Goal: Obtain resource: Download file/media

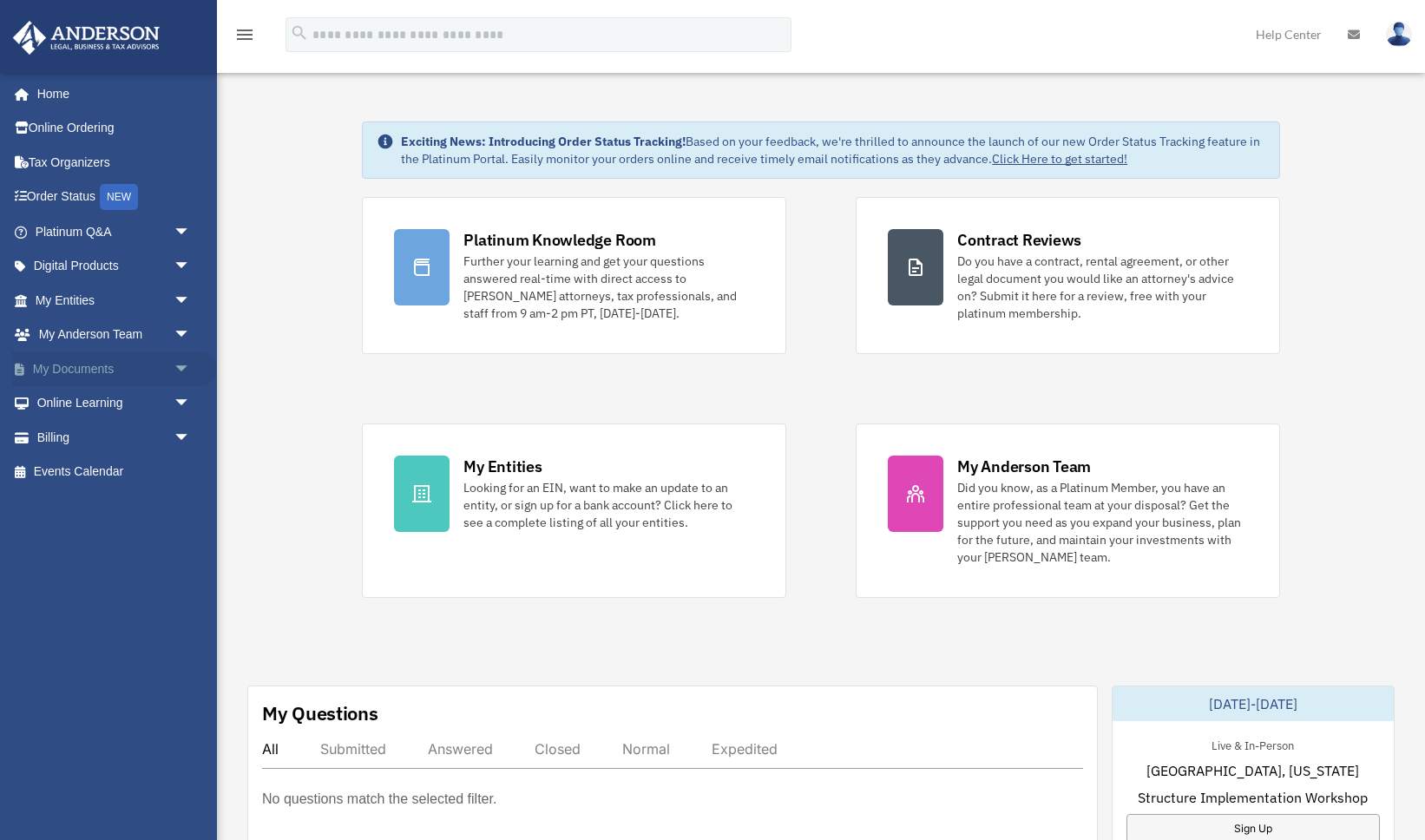
click at [187, 370] on span "arrow_drop_down" at bounding box center [191, 368] width 35 height 35
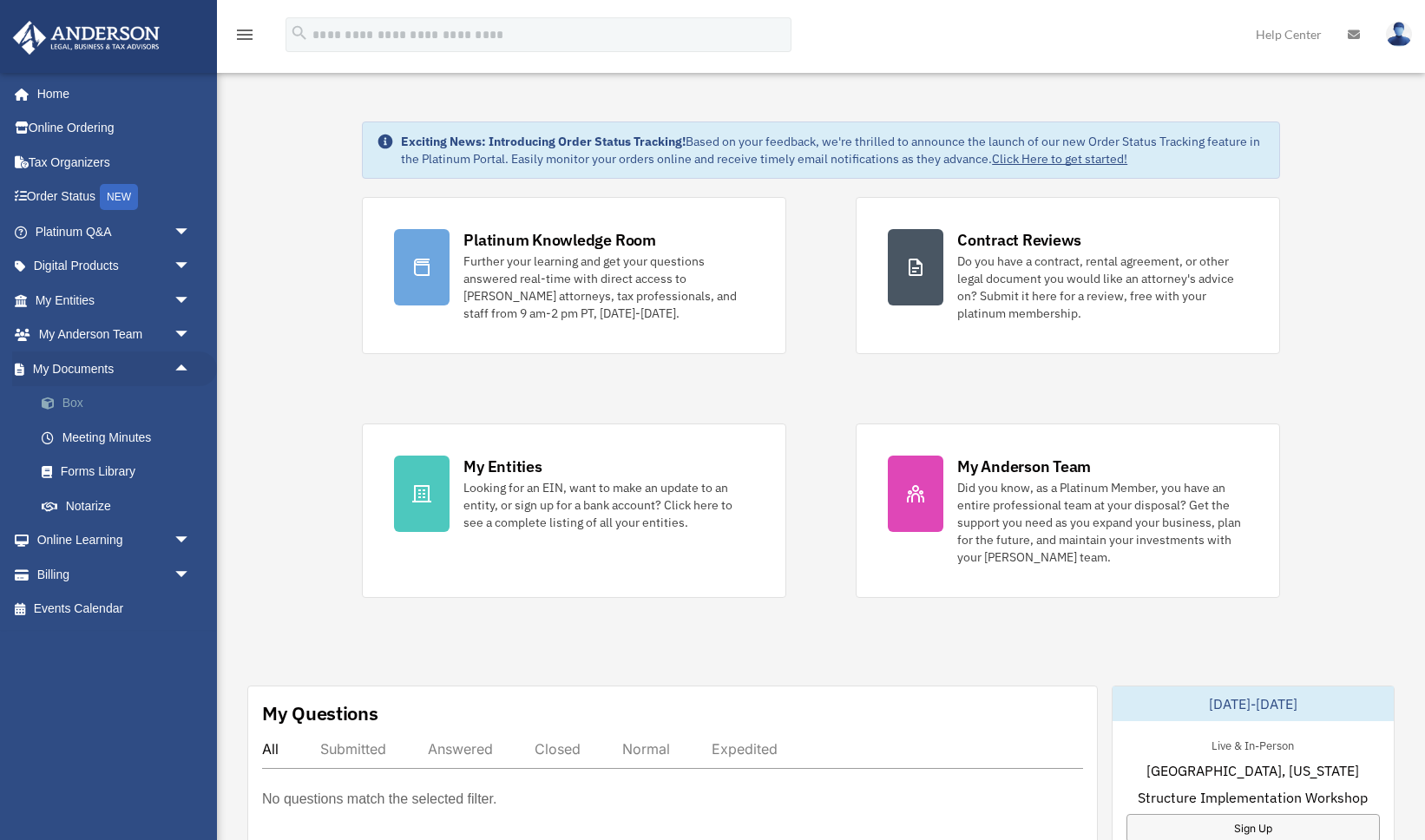
click at [83, 405] on link "Box" at bounding box center [121, 404] width 193 height 35
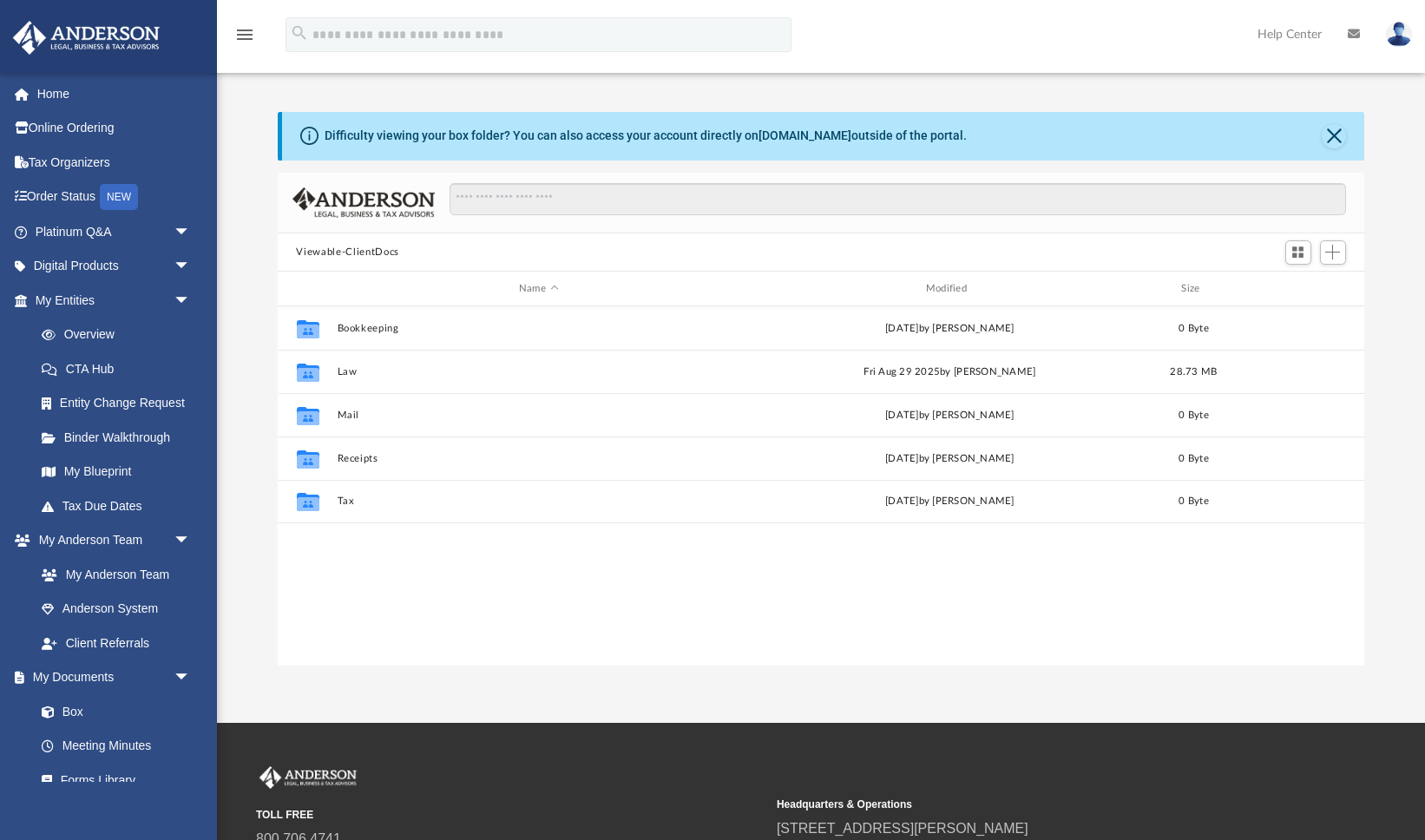
scroll to position [394, 1087]
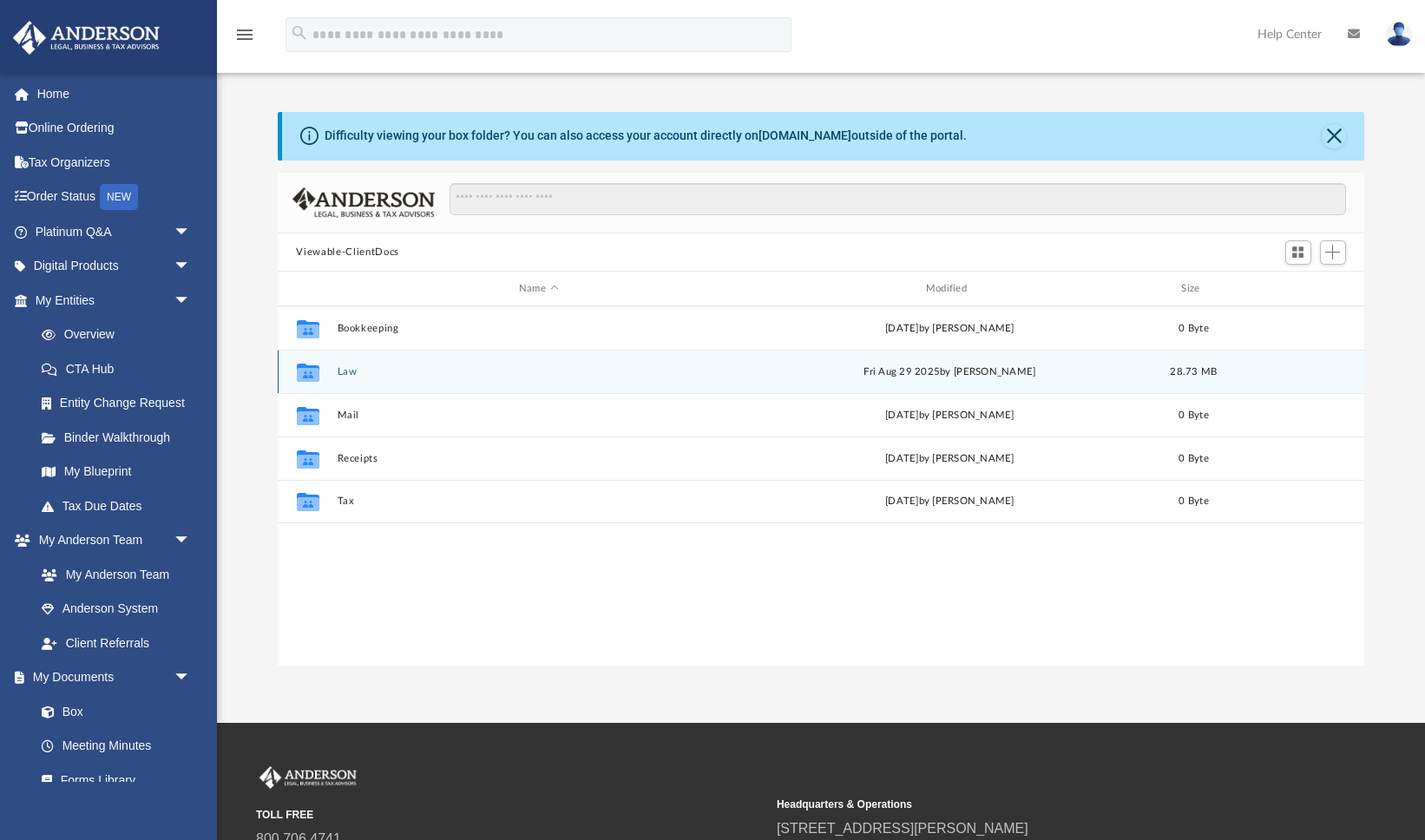
click at [346, 370] on button "Law" at bounding box center [538, 372] width 404 height 11
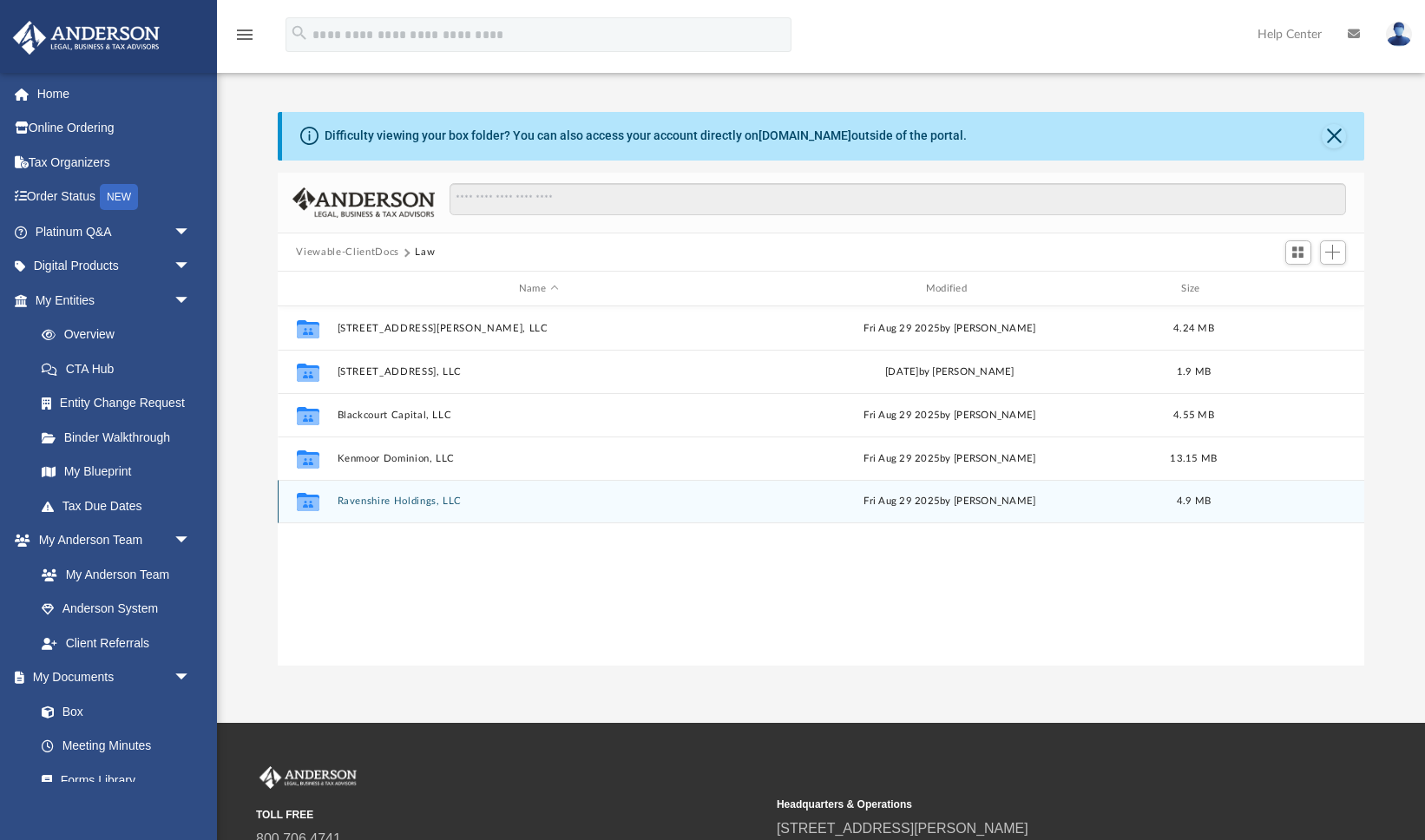
click at [410, 501] on button "Ravenshire Holdings, LLC" at bounding box center [538, 502] width 404 height 11
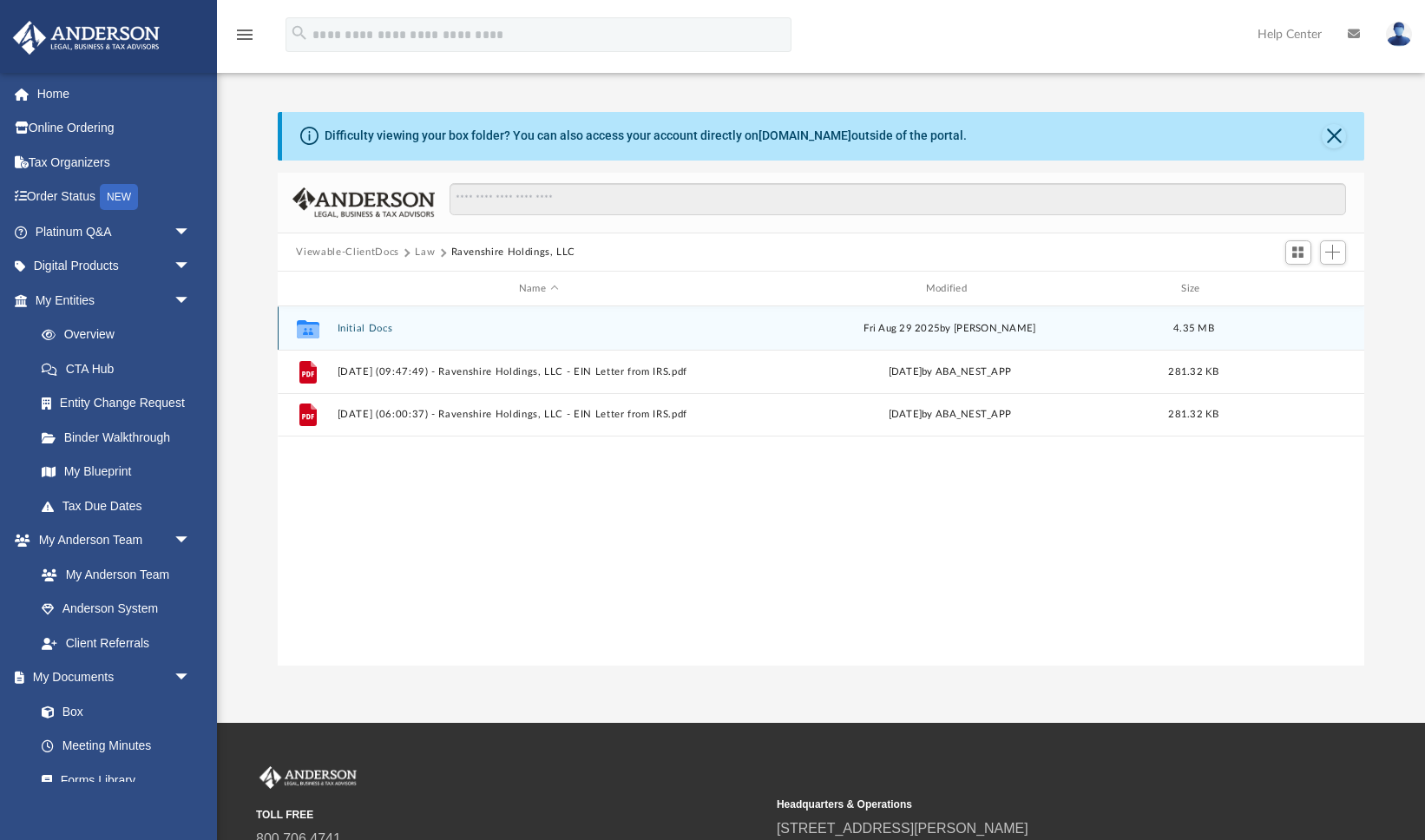
click at [385, 330] on button "Initial Docs" at bounding box center [538, 328] width 404 height 11
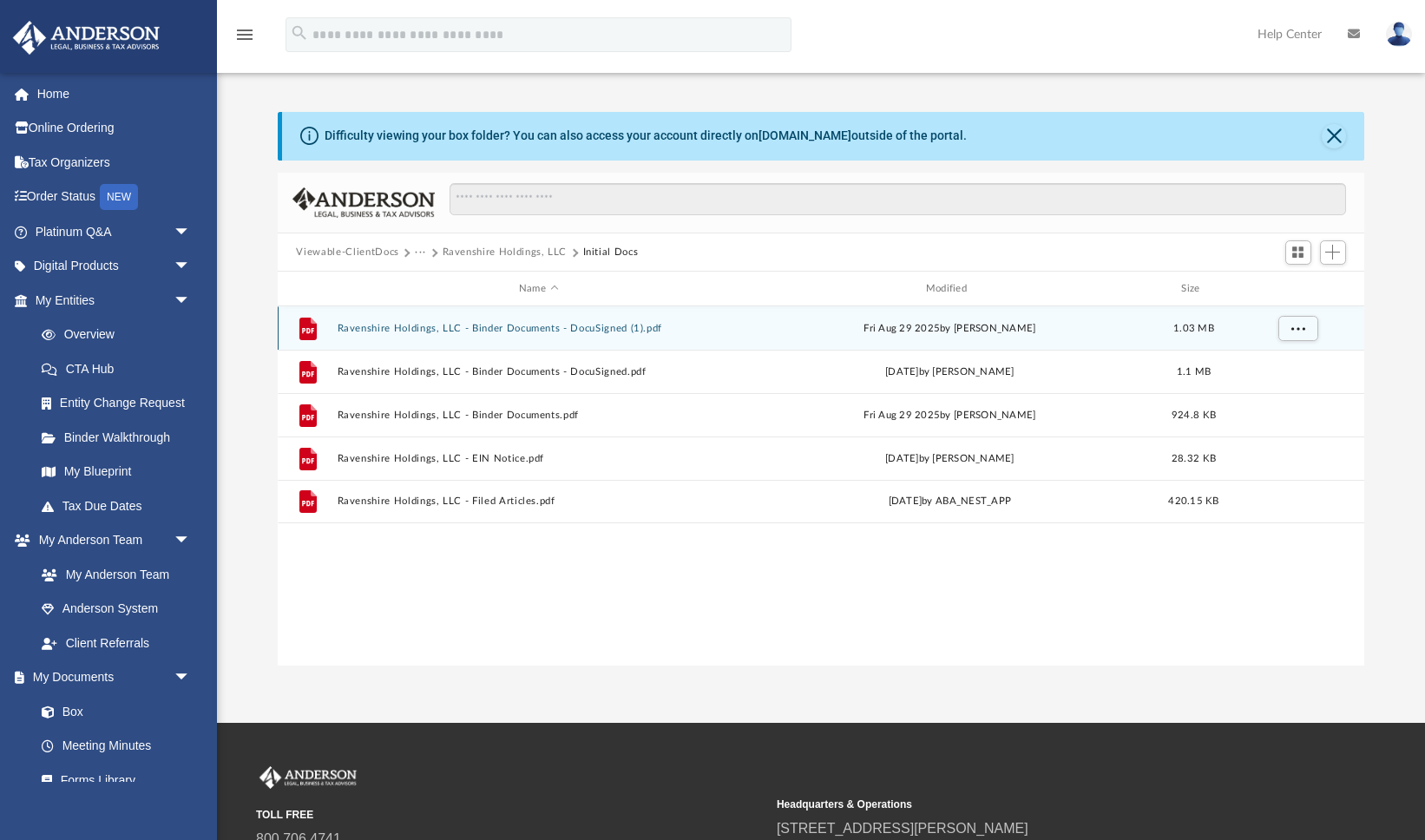
click at [550, 325] on button "Ravenshire Holdings, LLC - Binder Documents - DocuSigned (1).pdf" at bounding box center [538, 328] width 404 height 11
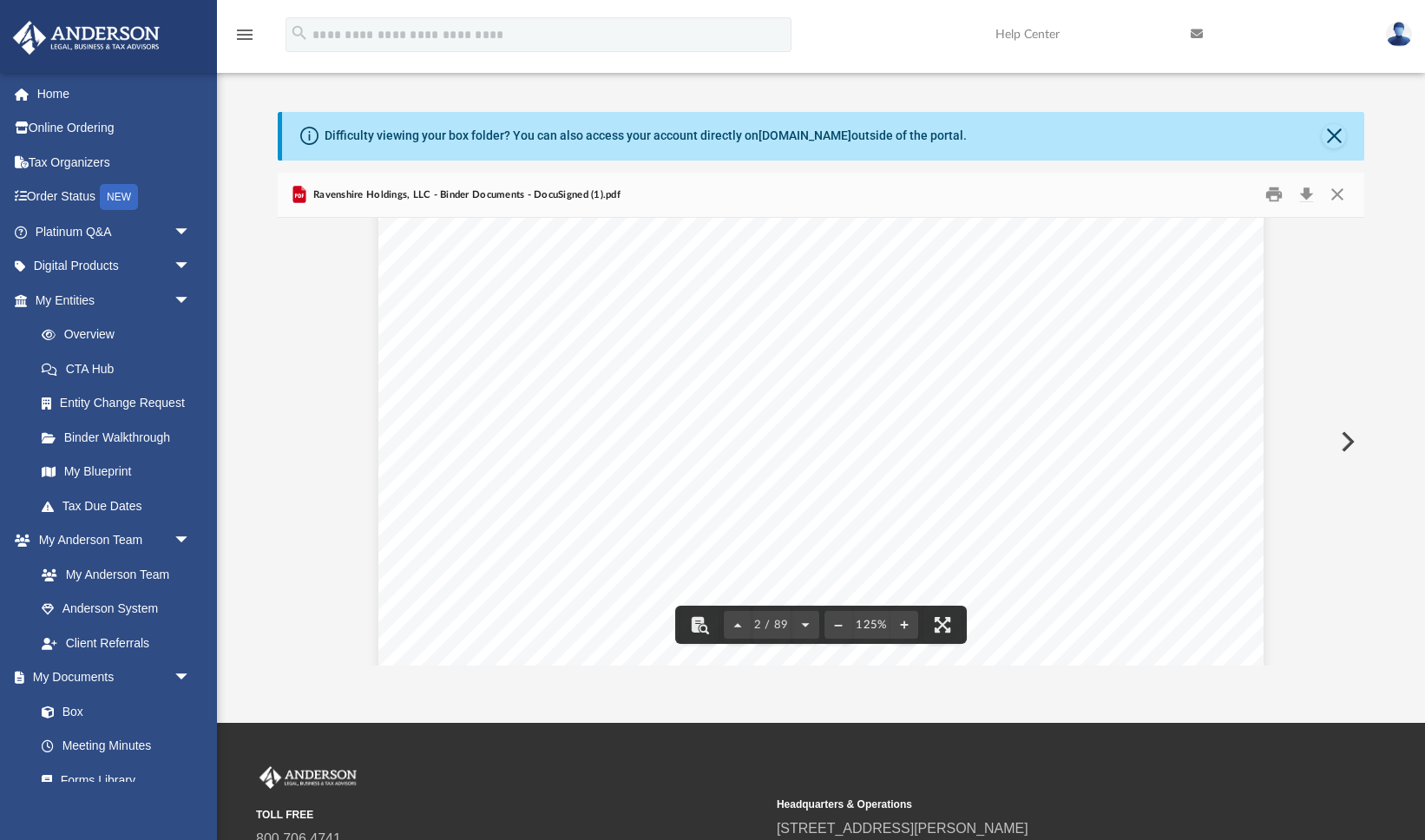
scroll to position [1299, 0]
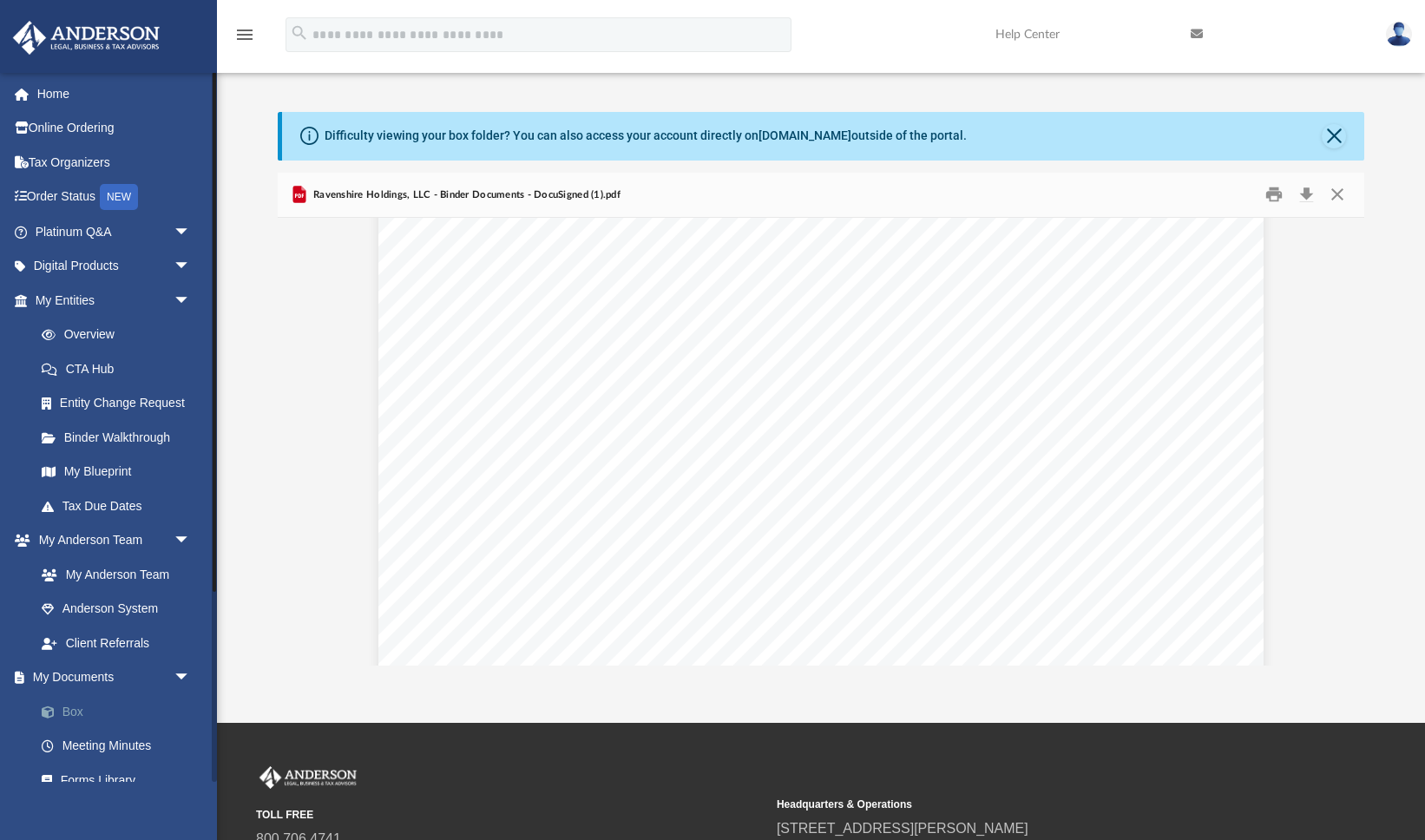
click at [83, 710] on link "Box" at bounding box center [121, 711] width 193 height 35
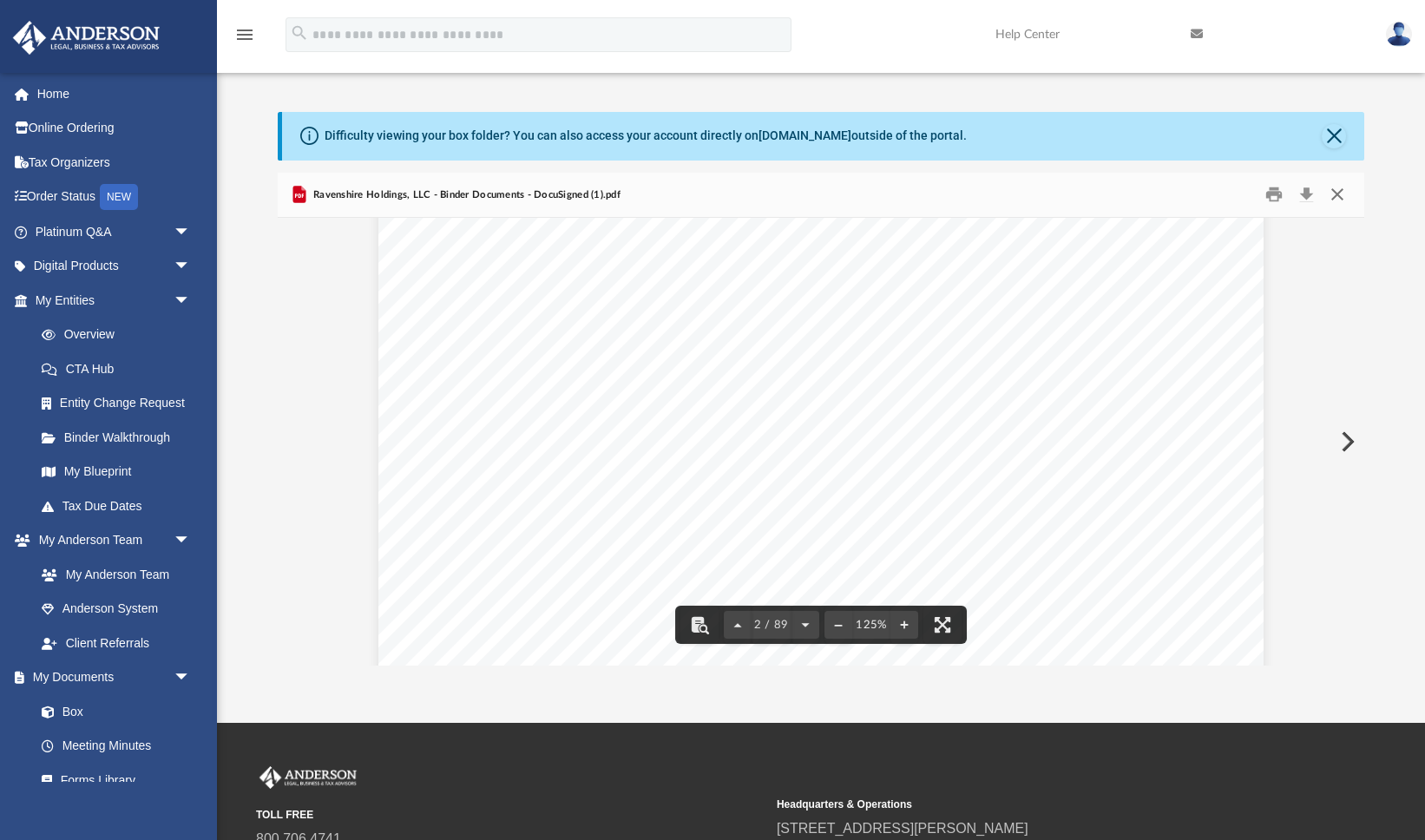
click at [1340, 195] on button "Close" at bounding box center [1337, 195] width 31 height 27
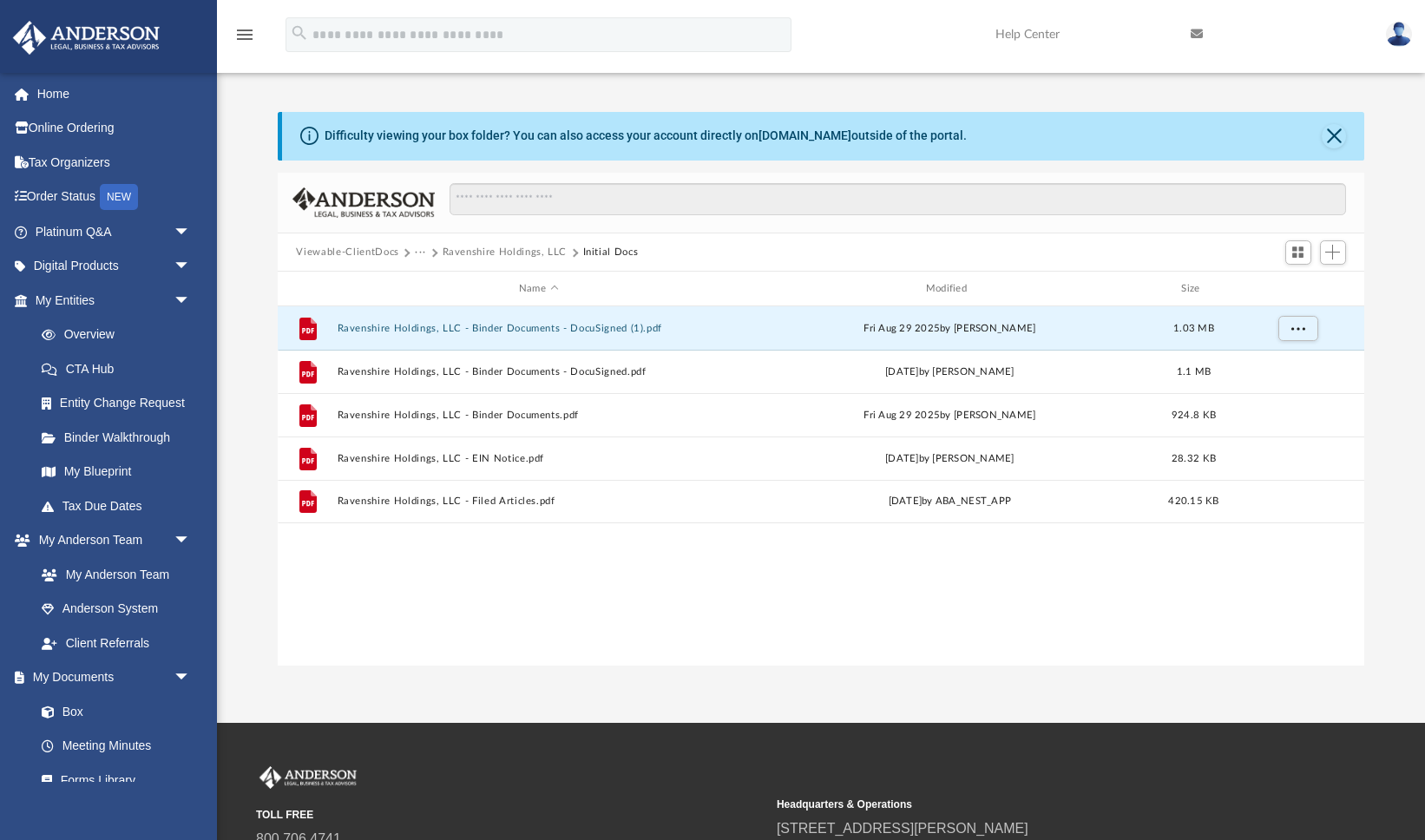
click at [418, 251] on button "···" at bounding box center [420, 252] width 11 height 15
click at [429, 280] on li "Law" at bounding box center [435, 283] width 20 height 18
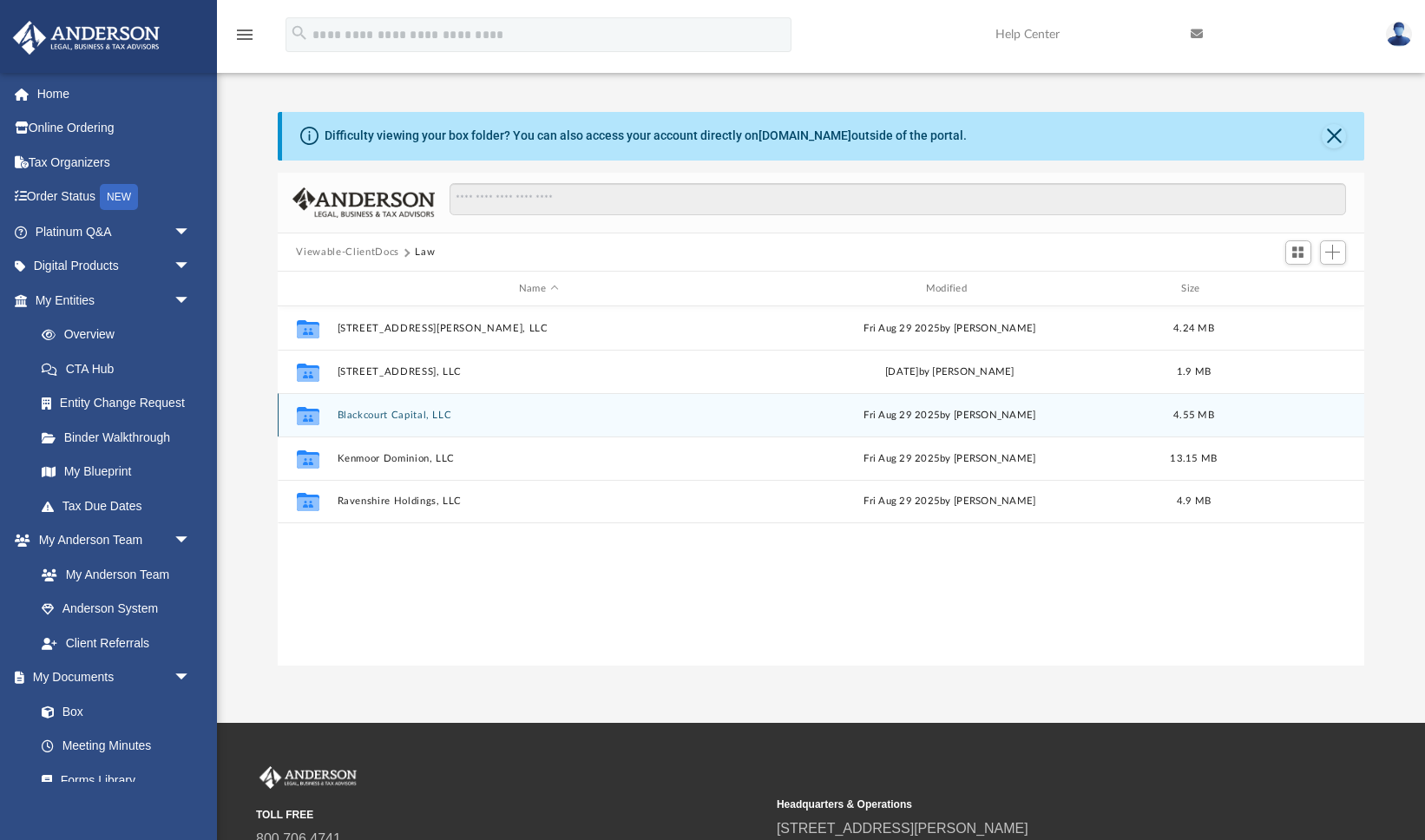
click at [400, 425] on div "Collaborated Folder Blackcourt Capital, LLC Fri Aug 29 2025 by Skye Lovelace 4.…" at bounding box center [821, 415] width 1088 height 44
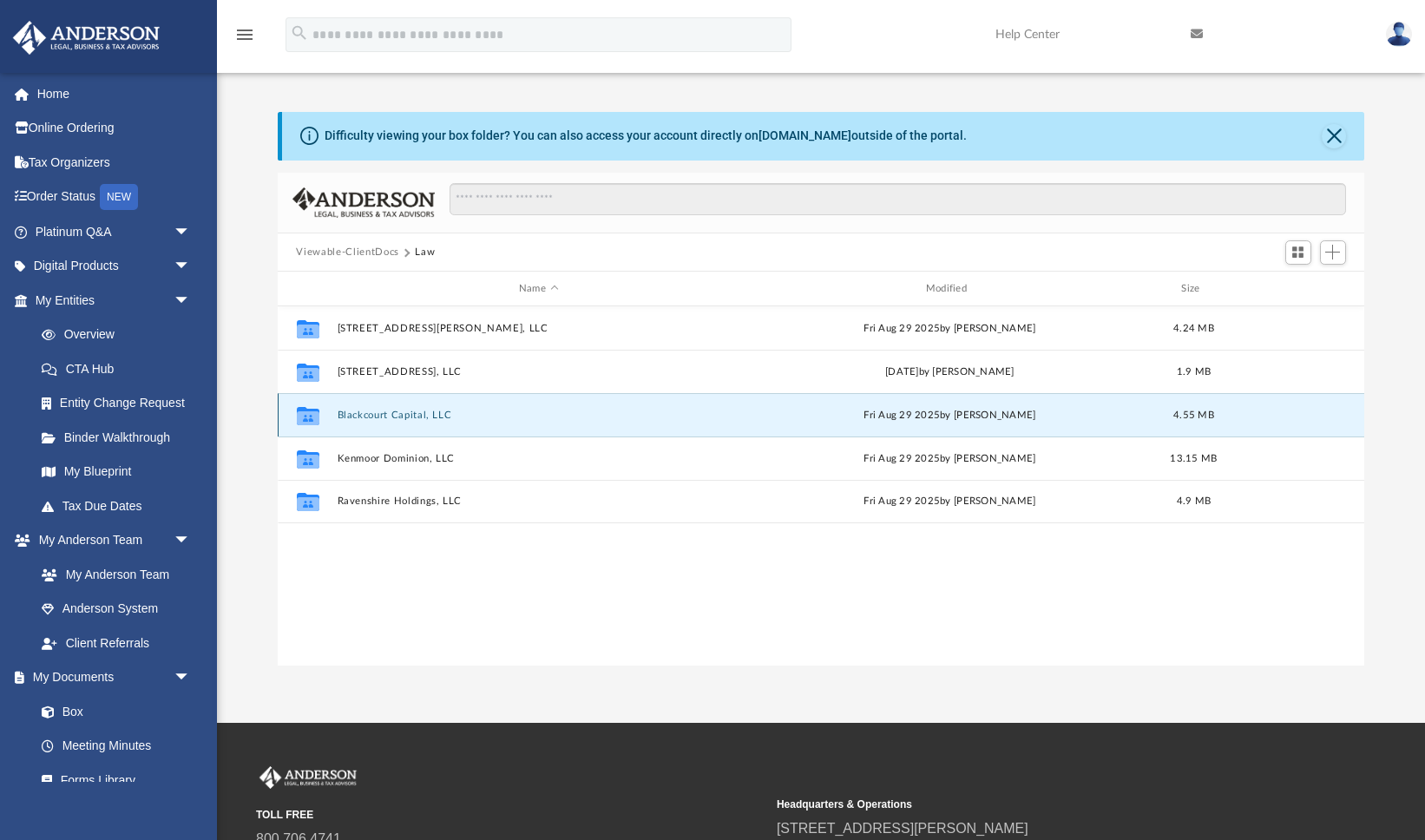
click at [407, 415] on button "Blackcourt Capital, LLC" at bounding box center [538, 415] width 404 height 11
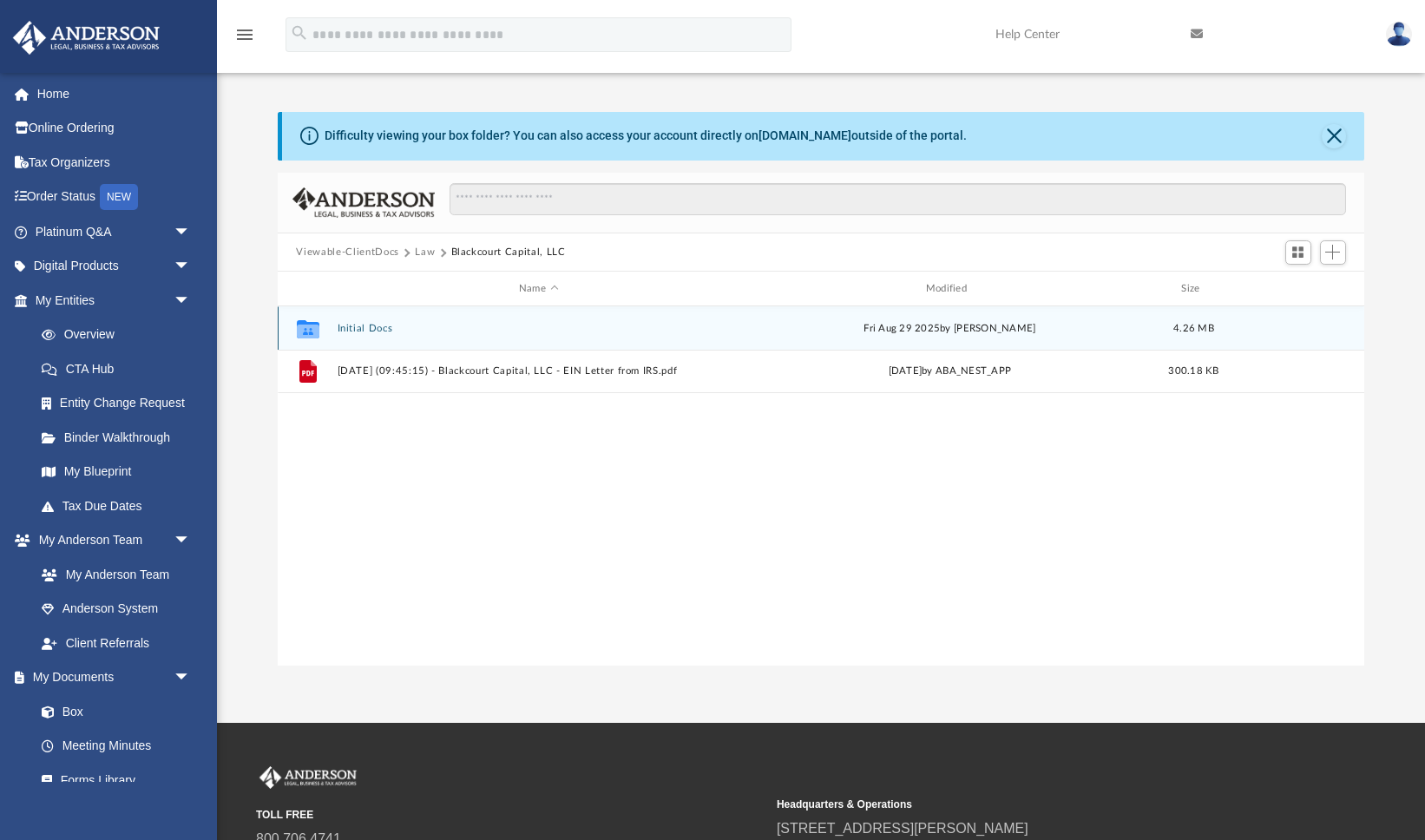
click at [358, 333] on div "Collaborated Folder Initial Docs Fri Aug 29 2025 by Skye Lovelace 4.26 MB" at bounding box center [821, 328] width 1088 height 44
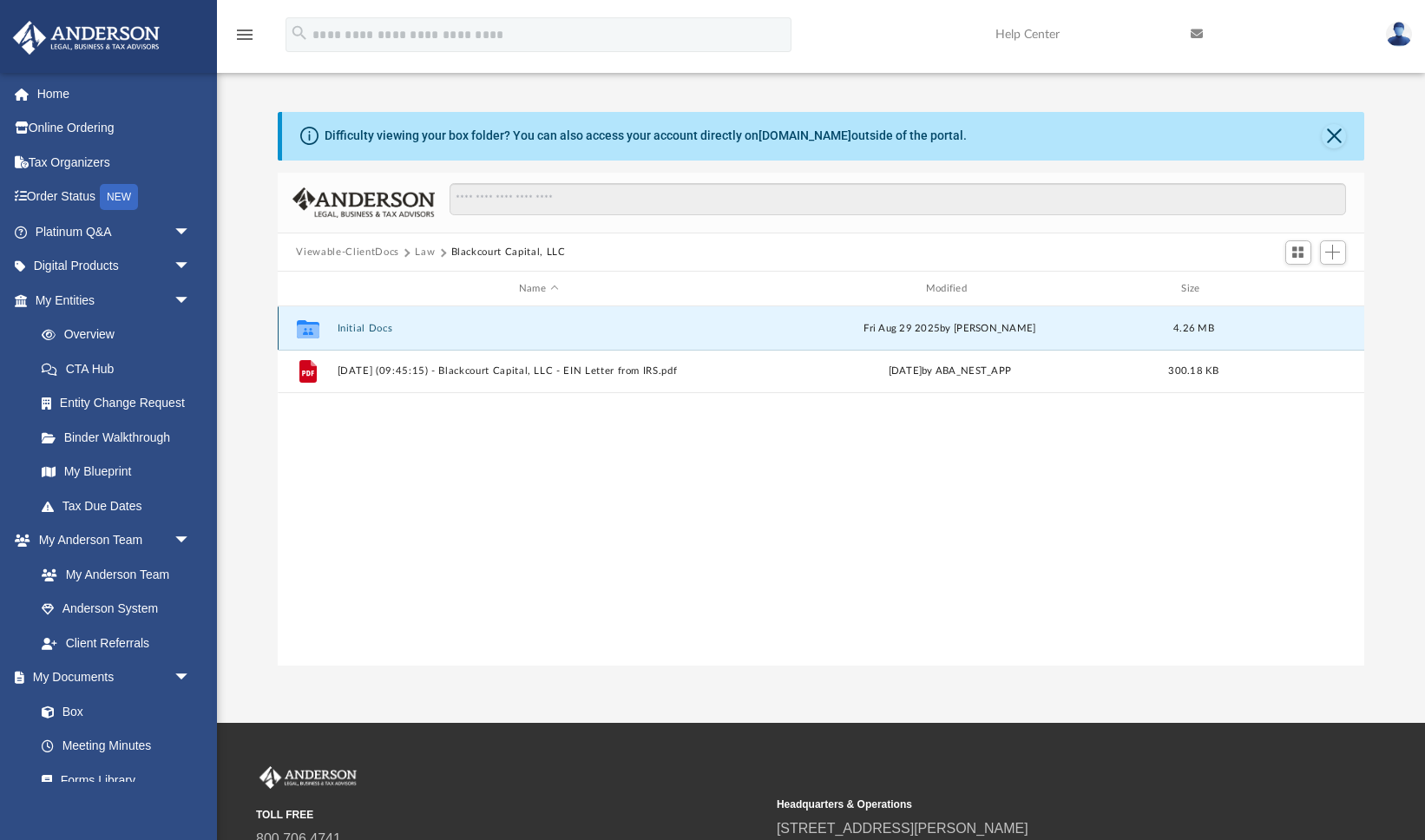
click at [366, 327] on button "Initial Docs" at bounding box center [538, 328] width 404 height 11
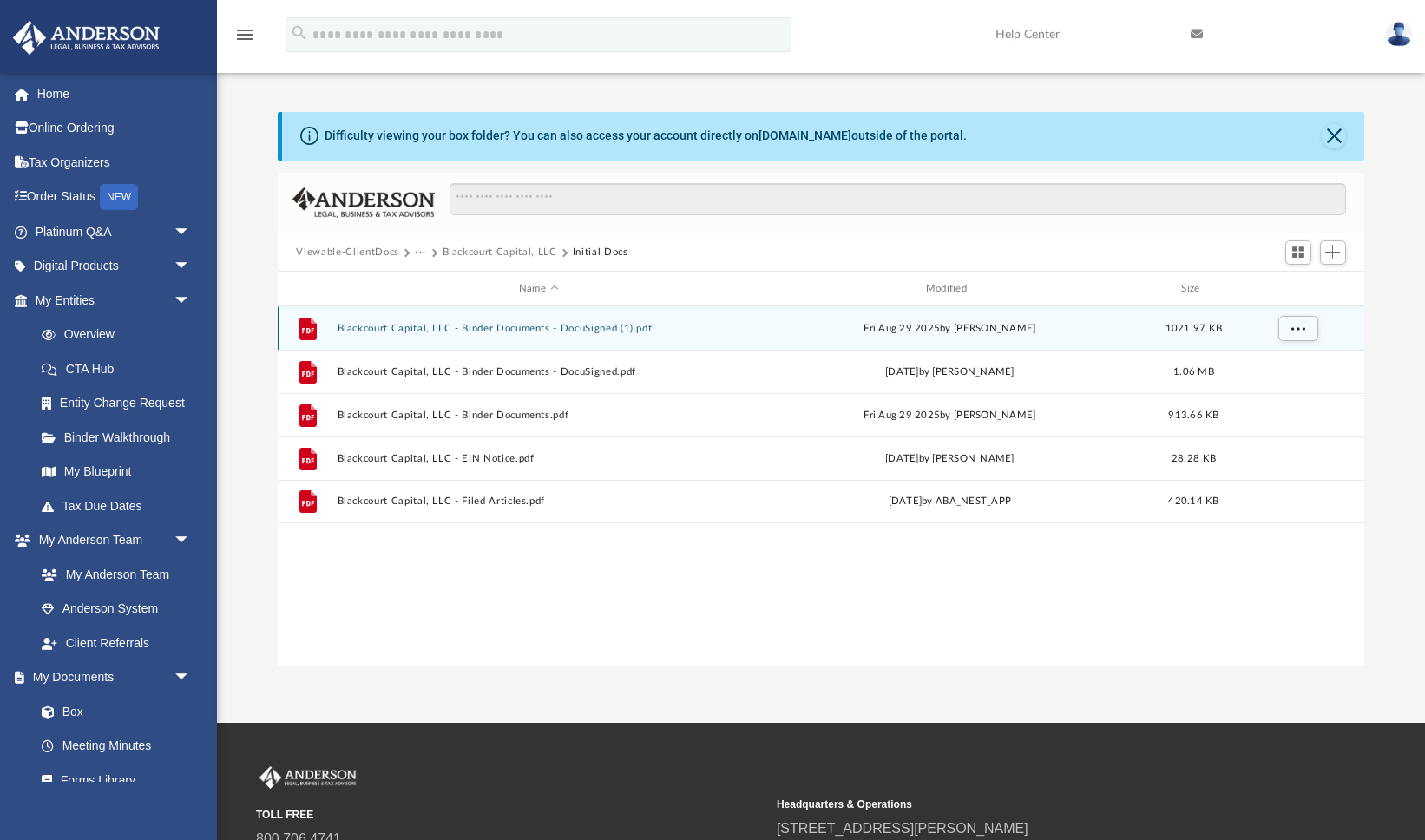
click at [583, 326] on button "Blackcourt Capital, LLC - Binder Documents - DocuSigned (1).pdf" at bounding box center [538, 328] width 404 height 11
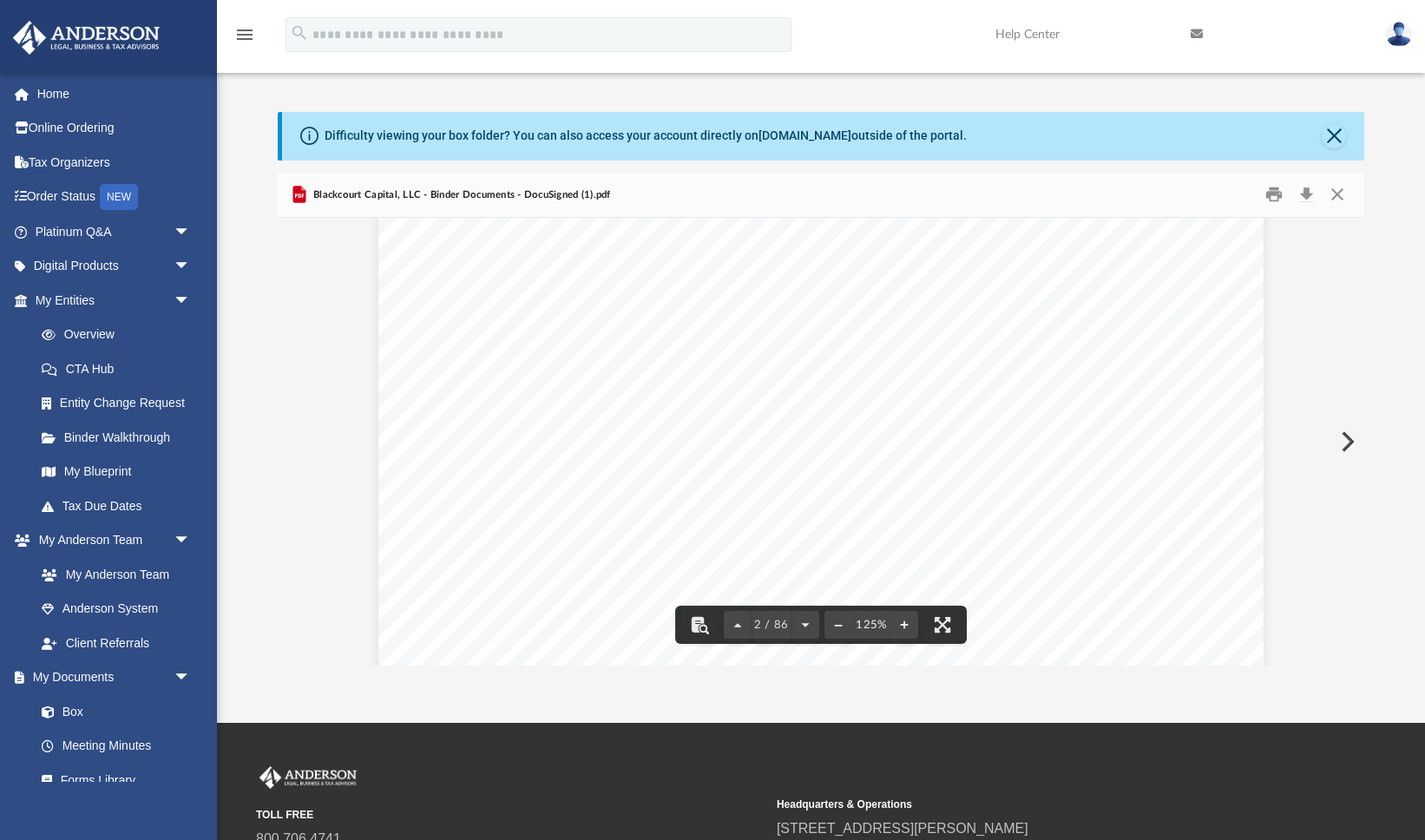
scroll to position [1226, 0]
drag, startPoint x: 746, startPoint y: 482, endPoint x: 1092, endPoint y: 483, distance: 346.0
click at [988, 483] on span "1718 Capitol Avenue, Cheyenne, Wyoming 82001" at bounding box center [866, 482] width 246 height 17
